Goal: Task Accomplishment & Management: Manage account settings

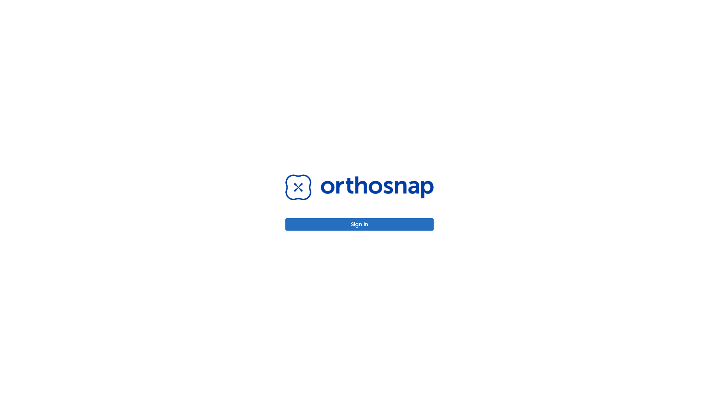
click at [360, 224] on button "Sign in" at bounding box center [359, 224] width 148 height 12
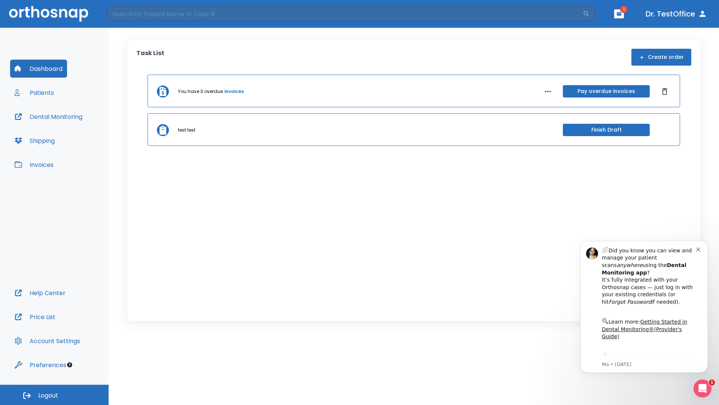
click at [54, 394] on span "Logout" at bounding box center [48, 395] width 20 height 8
